Goal: Find specific page/section: Find specific page/section

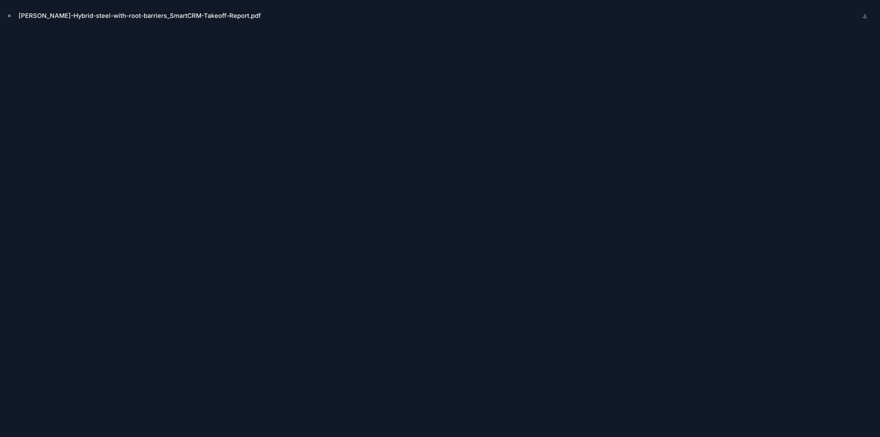
click at [9, 15] on icon "Close modal" at bounding box center [9, 15] width 5 height 5
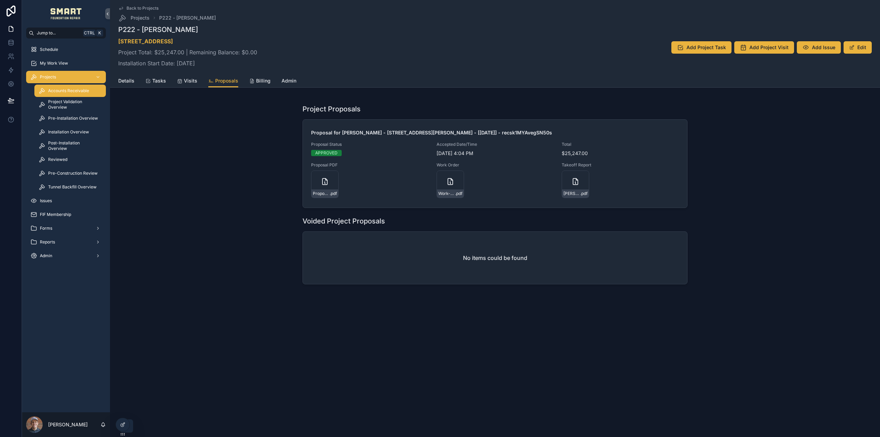
click at [57, 89] on span "Accounts Receivable" at bounding box center [68, 91] width 41 height 6
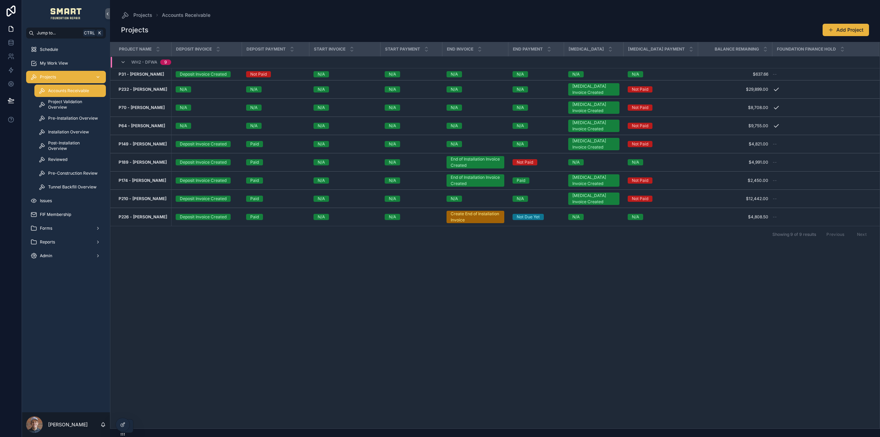
click at [42, 77] on span "Projects" at bounding box center [48, 77] width 16 height 6
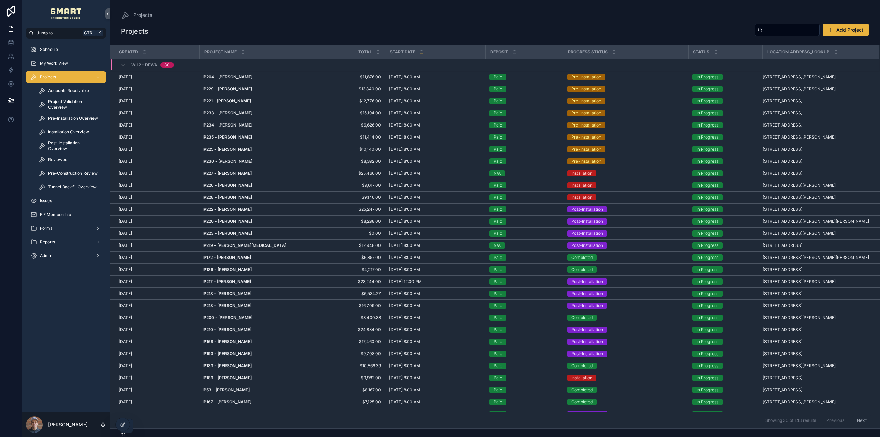
click at [781, 35] on div "scrollable content" at bounding box center [787, 30] width 65 height 12
click at [782, 33] on input "scrollable content" at bounding box center [791, 30] width 56 height 10
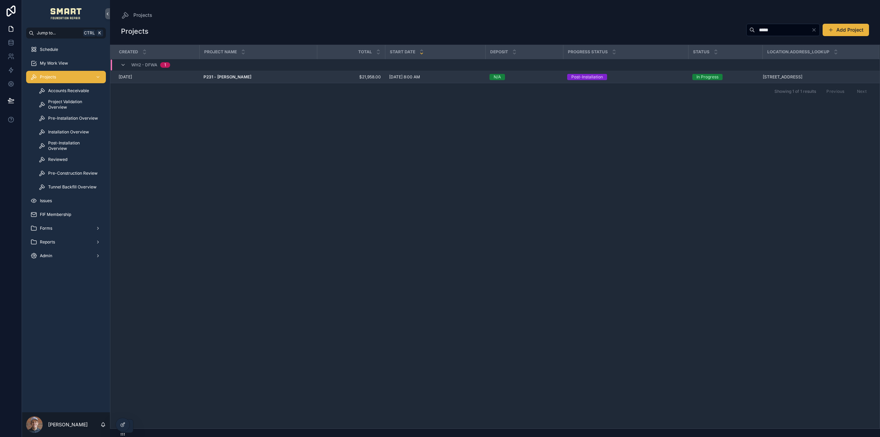
type input "*****"
click at [231, 75] on strong "P231 - [PERSON_NAME]" at bounding box center [228, 76] width 48 height 5
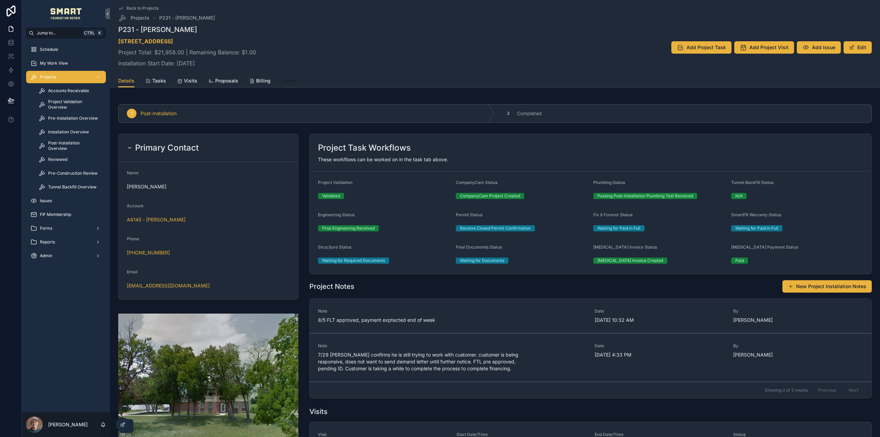
click at [290, 82] on span "Admin" at bounding box center [289, 80] width 15 height 7
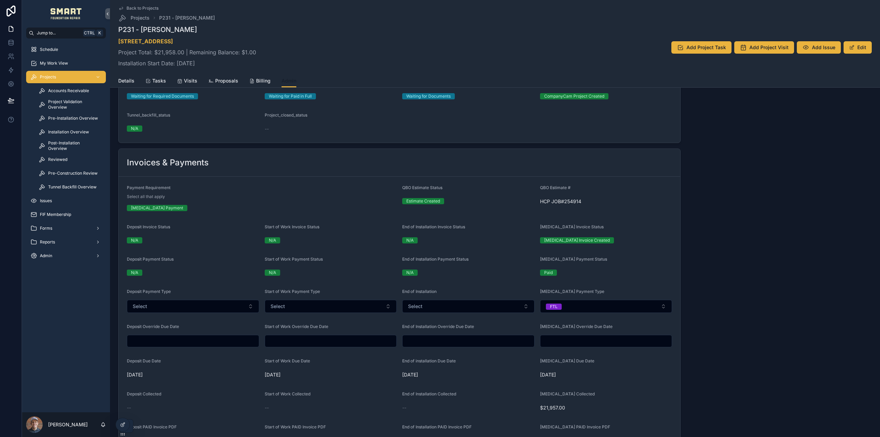
scroll to position [471, 0]
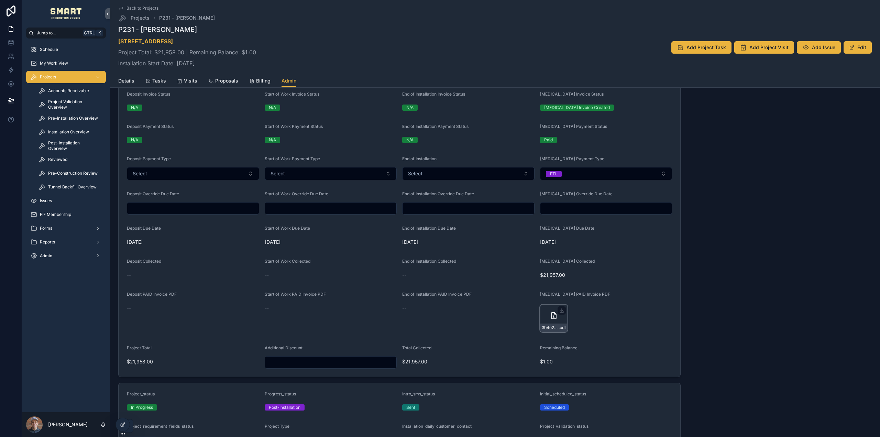
click at [550, 315] on icon "scrollable content" at bounding box center [554, 316] width 8 height 8
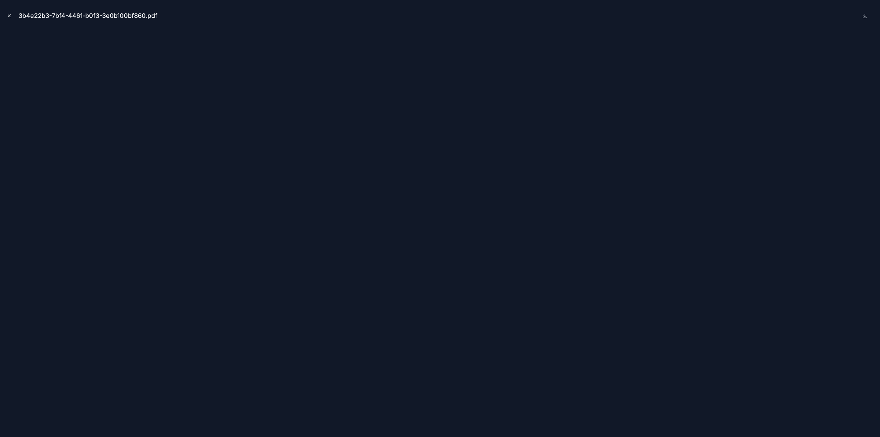
click at [9, 16] on icon "Close modal" at bounding box center [9, 15] width 5 height 5
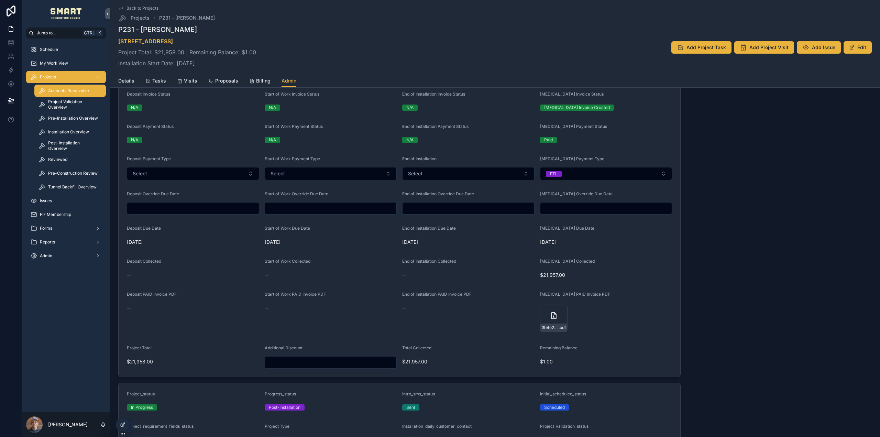
click at [62, 93] on span "Accounts Receivable" at bounding box center [68, 91] width 41 height 6
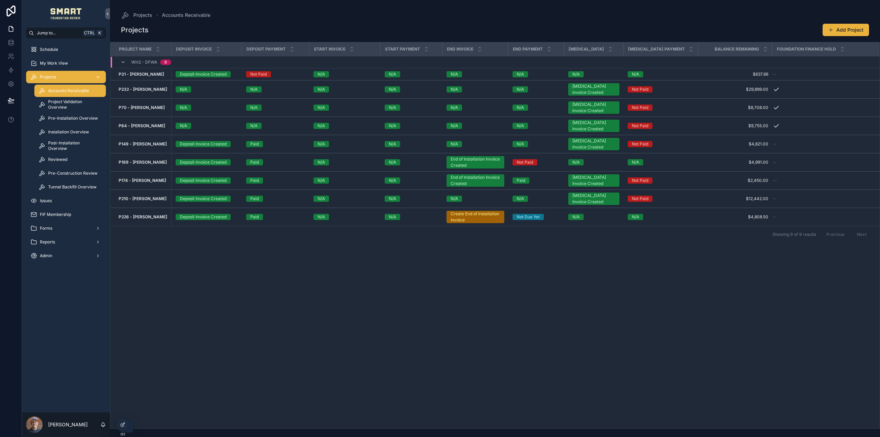
click at [59, 79] on div "Projects" at bounding box center [66, 77] width 72 height 11
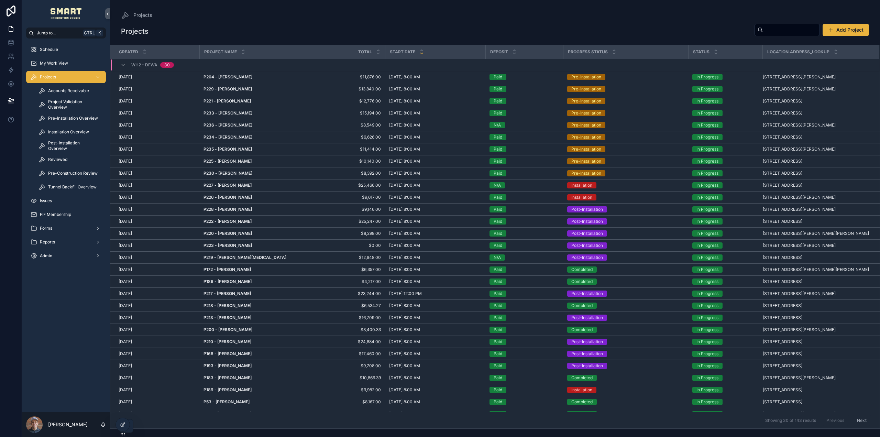
drag, startPoint x: 765, startPoint y: 32, endPoint x: 762, endPoint y: 34, distance: 3.7
click at [765, 32] on input "scrollable content" at bounding box center [791, 30] width 56 height 10
type input "**********"
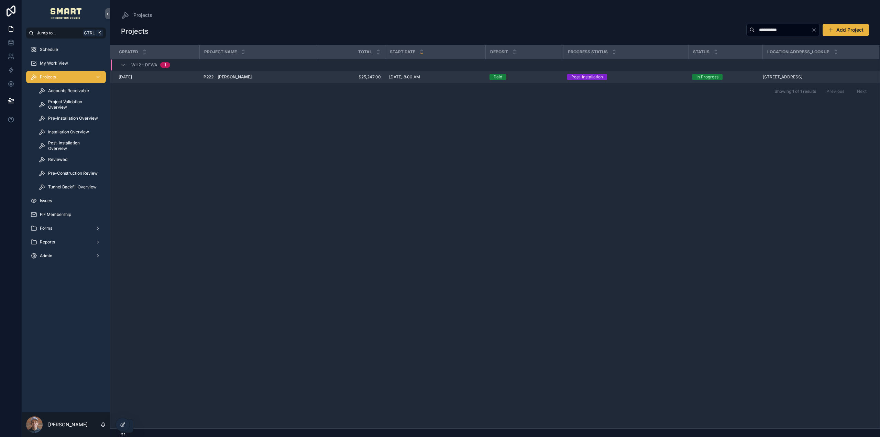
click at [222, 75] on strong "P222 - [PERSON_NAME]" at bounding box center [228, 76] width 48 height 5
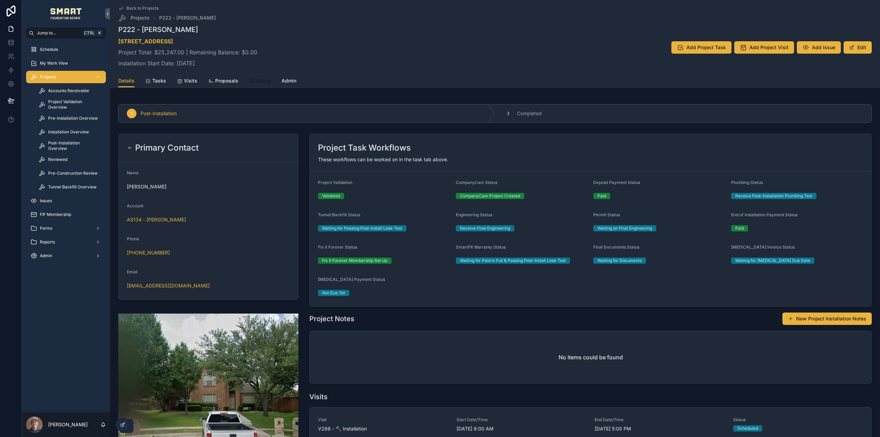
click at [262, 78] on span "Billing" at bounding box center [263, 80] width 14 height 7
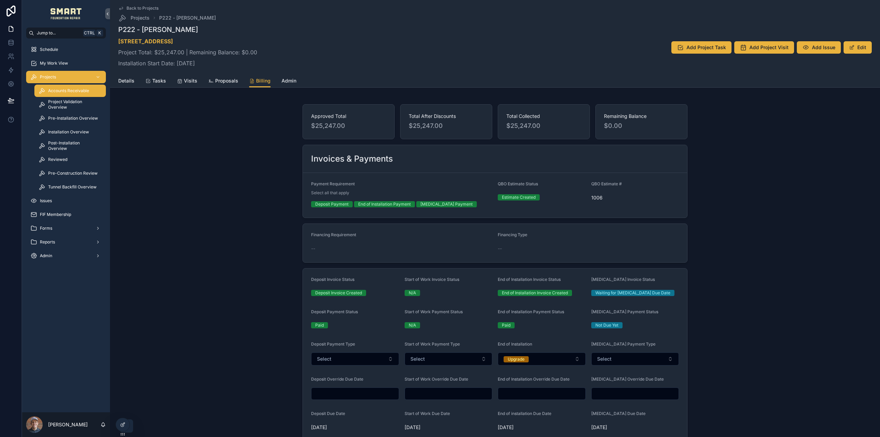
click at [88, 91] on span "Accounts Receivable" at bounding box center [68, 91] width 41 height 6
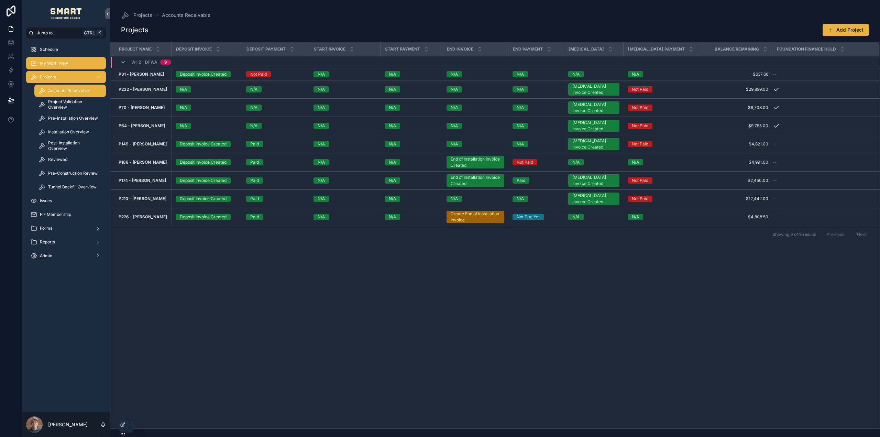
click at [59, 61] on span "My Work View" at bounding box center [54, 64] width 28 height 6
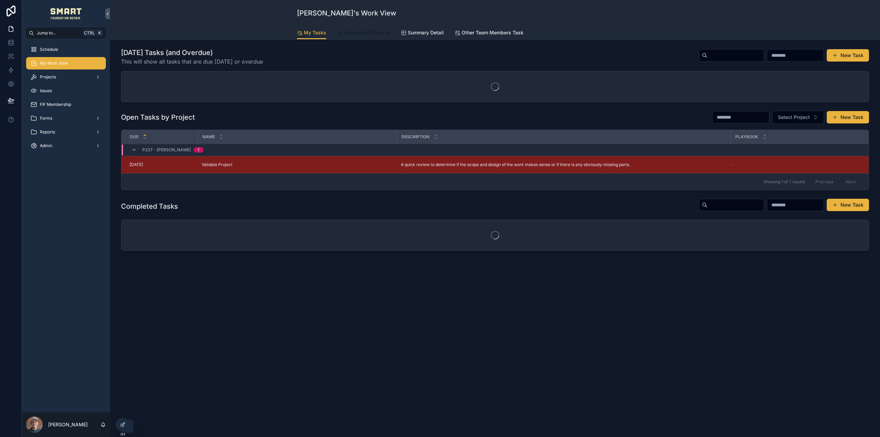
click at [355, 35] on span "Production Timeline" at bounding box center [367, 32] width 46 height 7
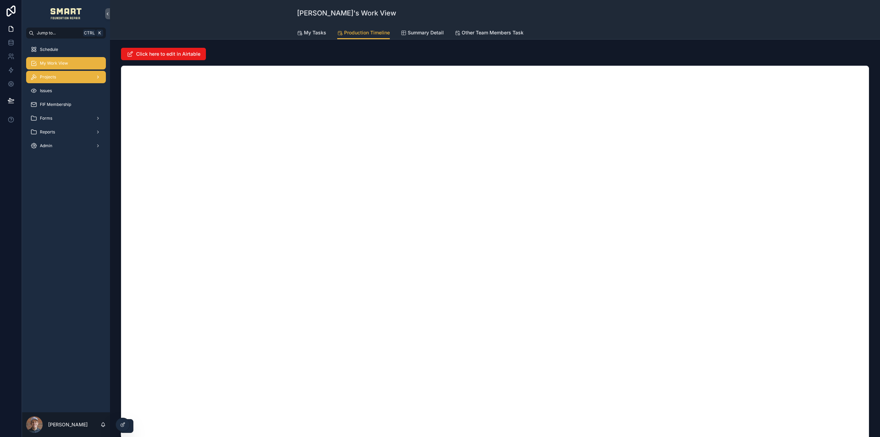
click at [79, 79] on div "Projects" at bounding box center [66, 77] width 72 height 11
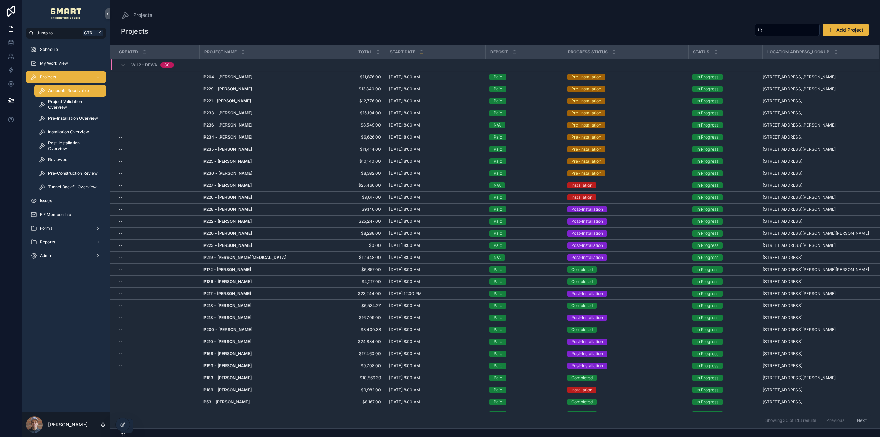
click at [78, 88] on span "Accounts Receivable" at bounding box center [68, 91] width 41 height 6
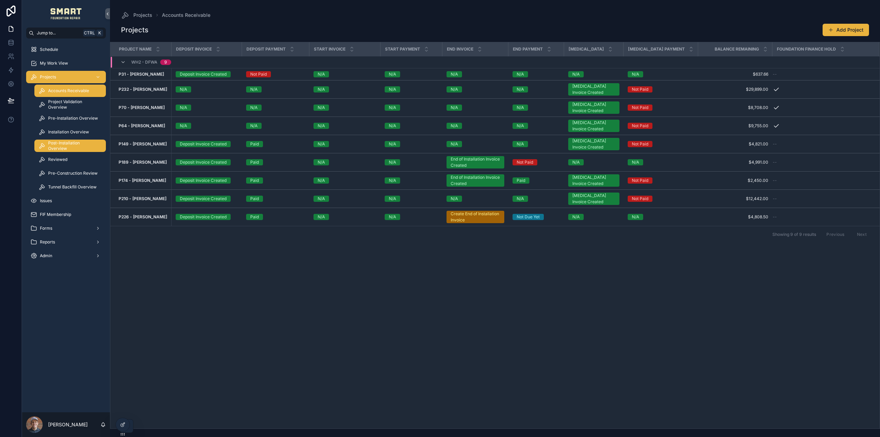
click at [83, 147] on span "Post-Installation Overview" at bounding box center [73, 145] width 51 height 11
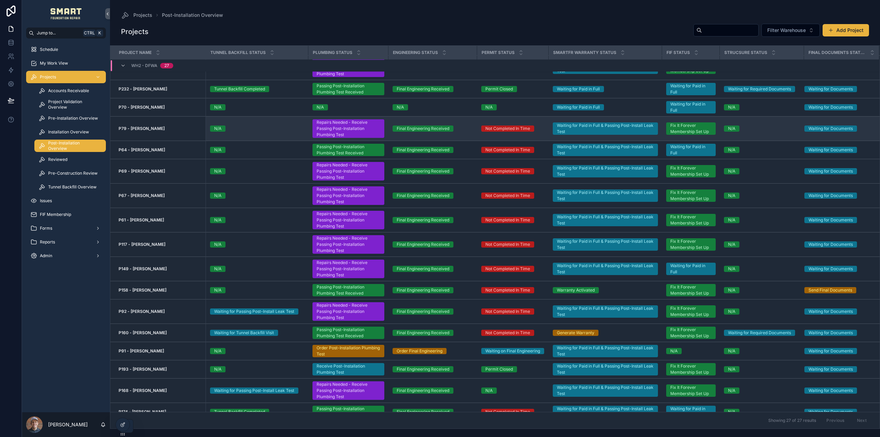
scroll to position [236, 0]
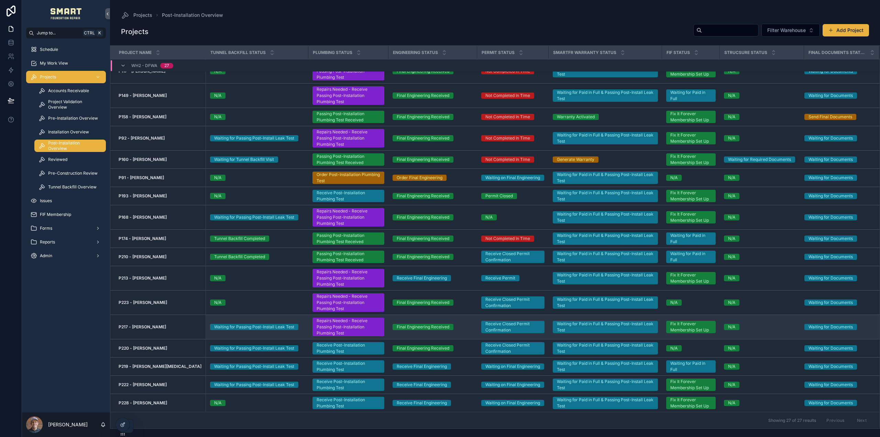
drag, startPoint x: 152, startPoint y: 348, endPoint x: 157, endPoint y: 337, distance: 12.8
